Goal: Task Accomplishment & Management: Manage account settings

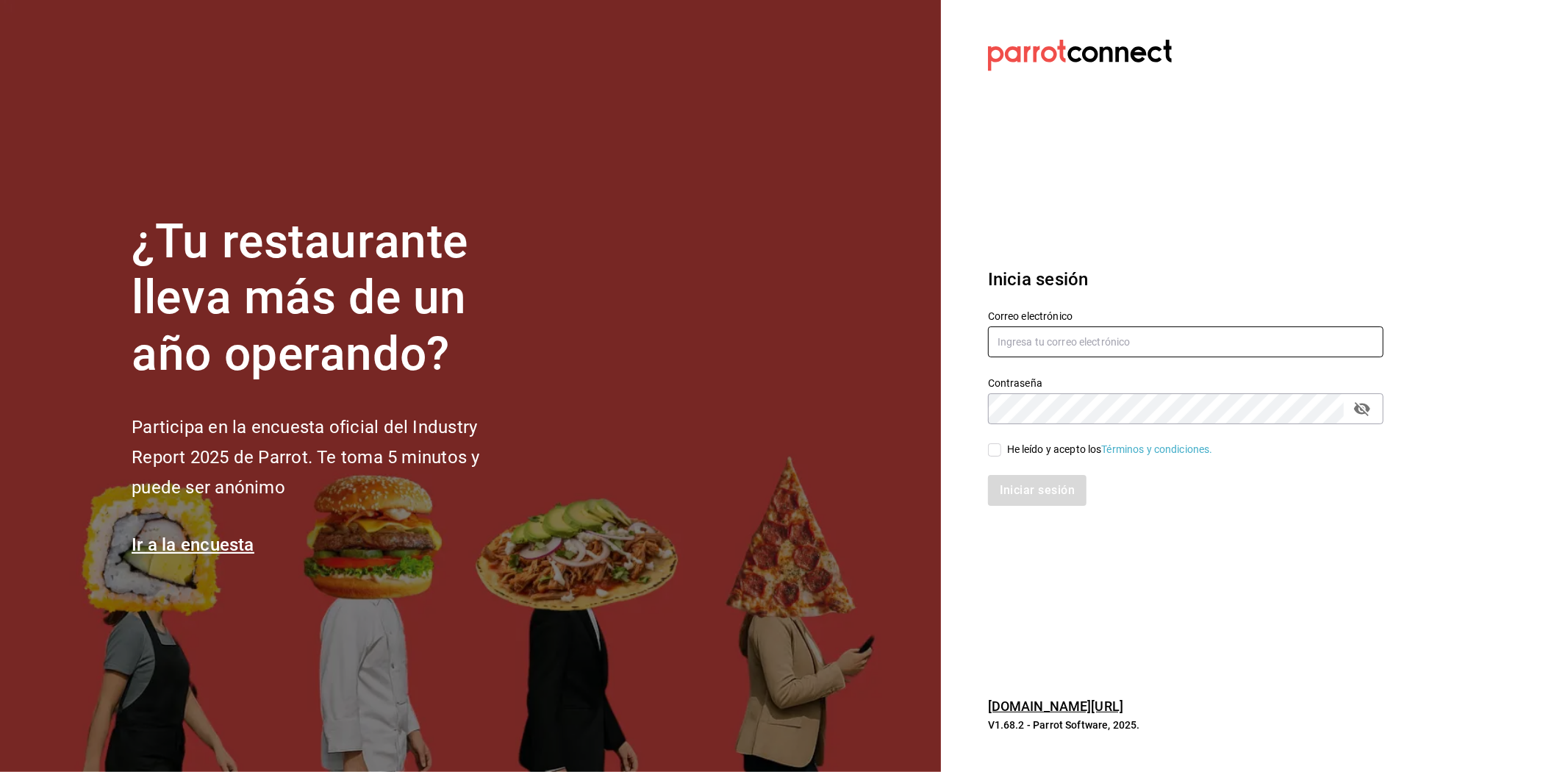
click at [1096, 345] on input "text" at bounding box center [1185, 342] width 395 height 31
type input "anyulope@outlook.com"
click at [1359, 406] on icon "passwordField" at bounding box center [1362, 409] width 16 height 14
click at [995, 454] on input "He leído y acepto los Términos y condiciones." at bounding box center [994, 449] width 13 height 13
checkbox input "true"
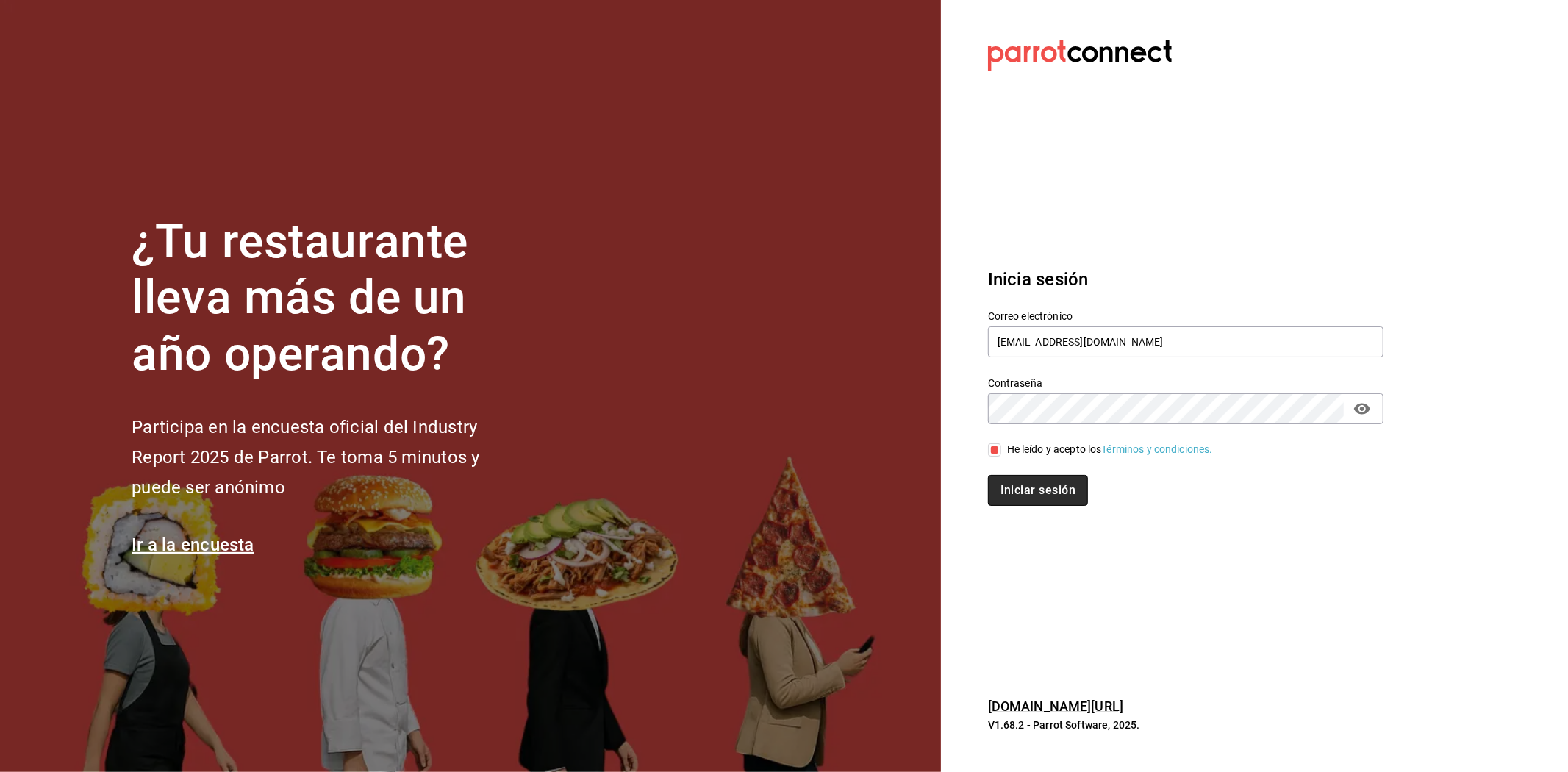
click at [1001, 491] on button "Iniciar sesión" at bounding box center [1037, 490] width 100 height 31
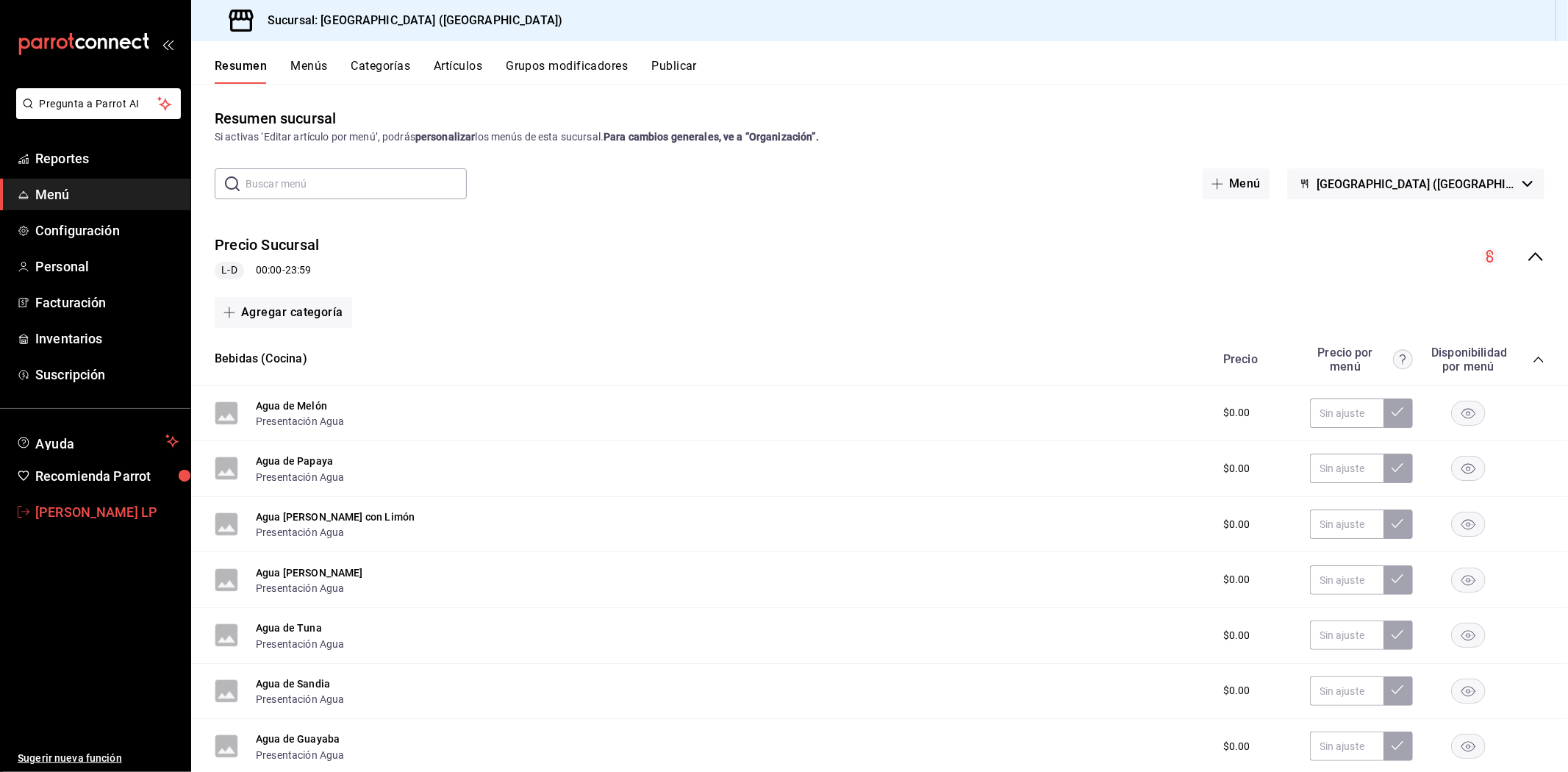
click at [93, 510] on span "[PERSON_NAME] LP" at bounding box center [106, 512] width 143 height 20
